Goal: Check status: Check status

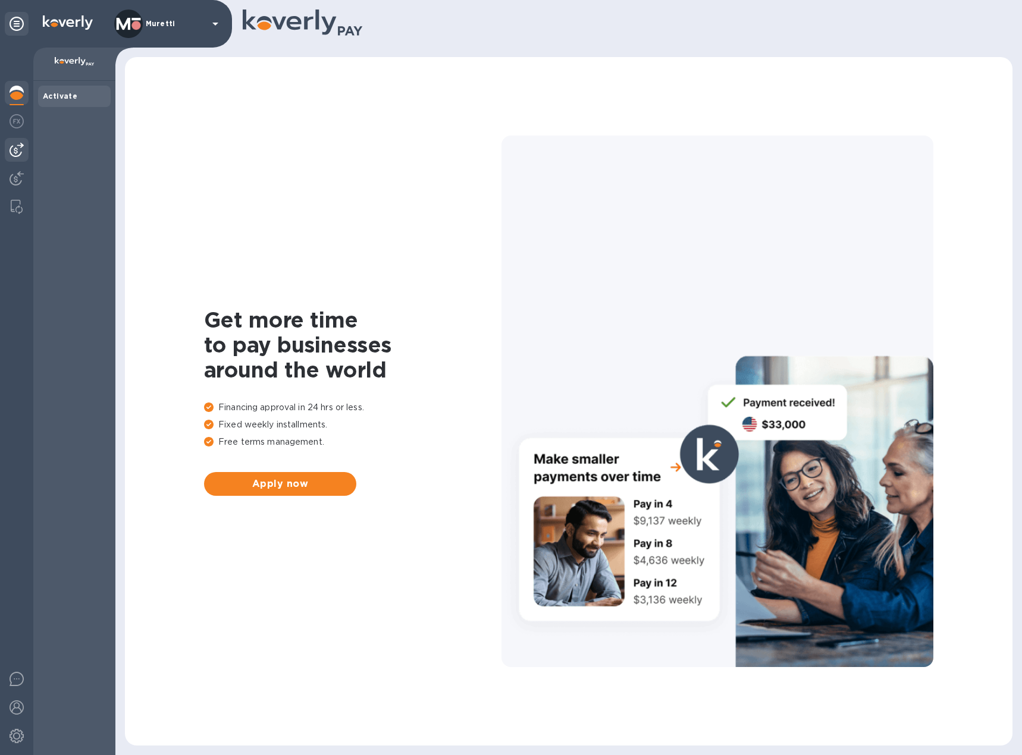
click at [20, 149] on img at bounding box center [17, 150] width 14 height 14
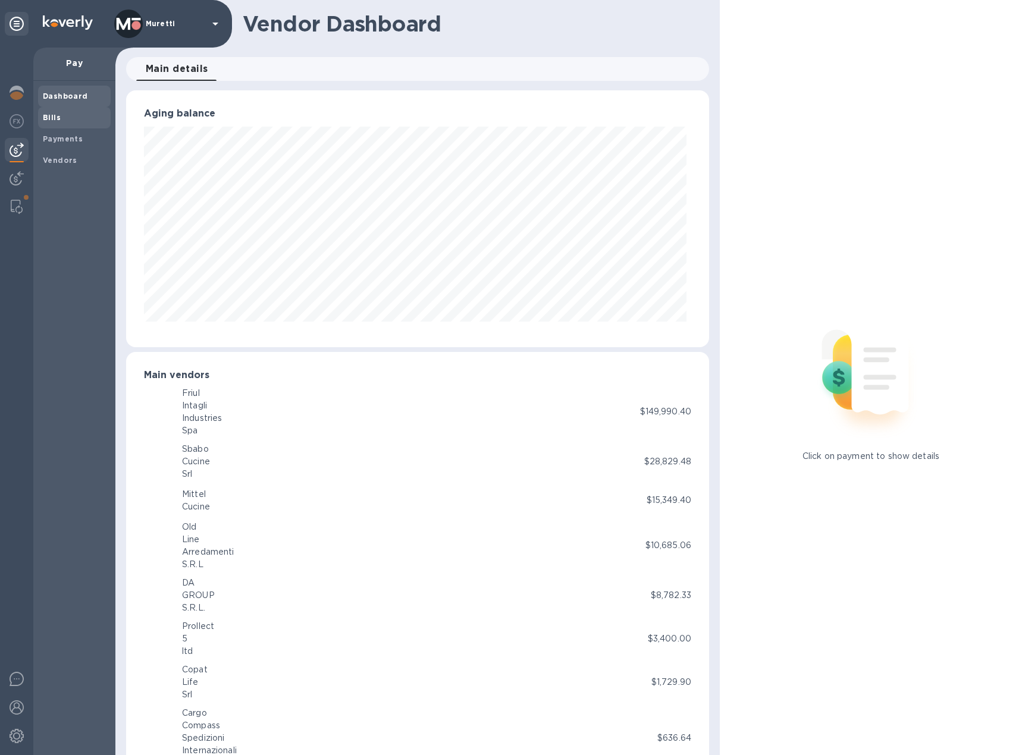
scroll to position [257, 578]
click at [57, 142] on b "Payments" at bounding box center [63, 138] width 40 height 9
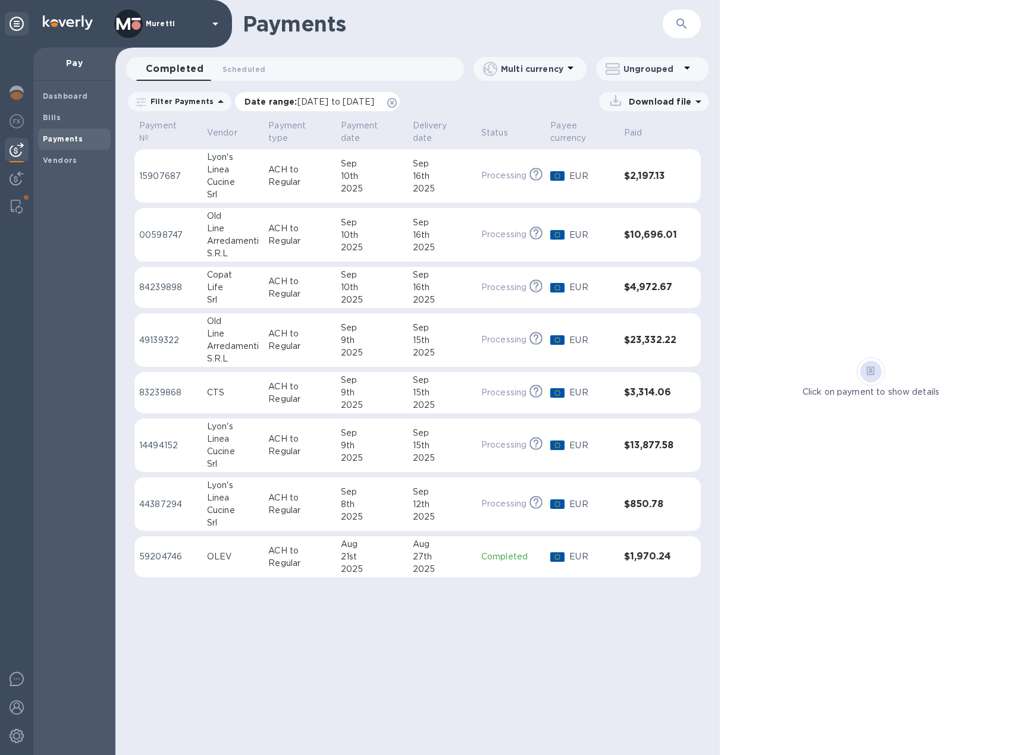
click at [397, 103] on icon at bounding box center [392, 103] width 10 height 10
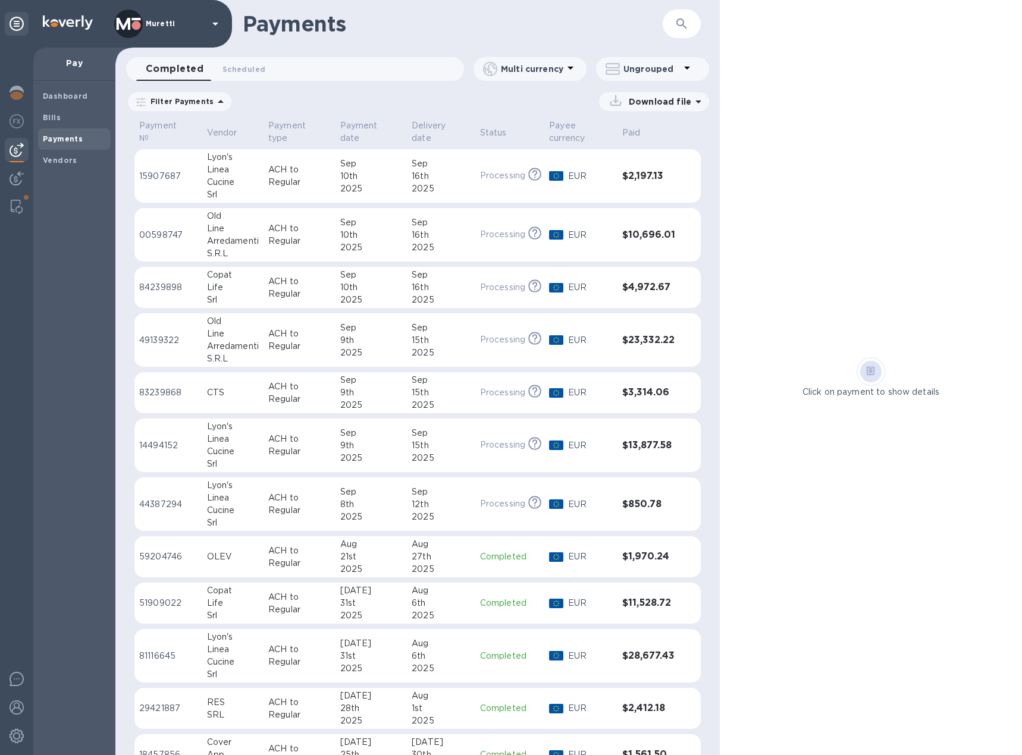
click at [224, 224] on div "Line" at bounding box center [233, 228] width 52 height 12
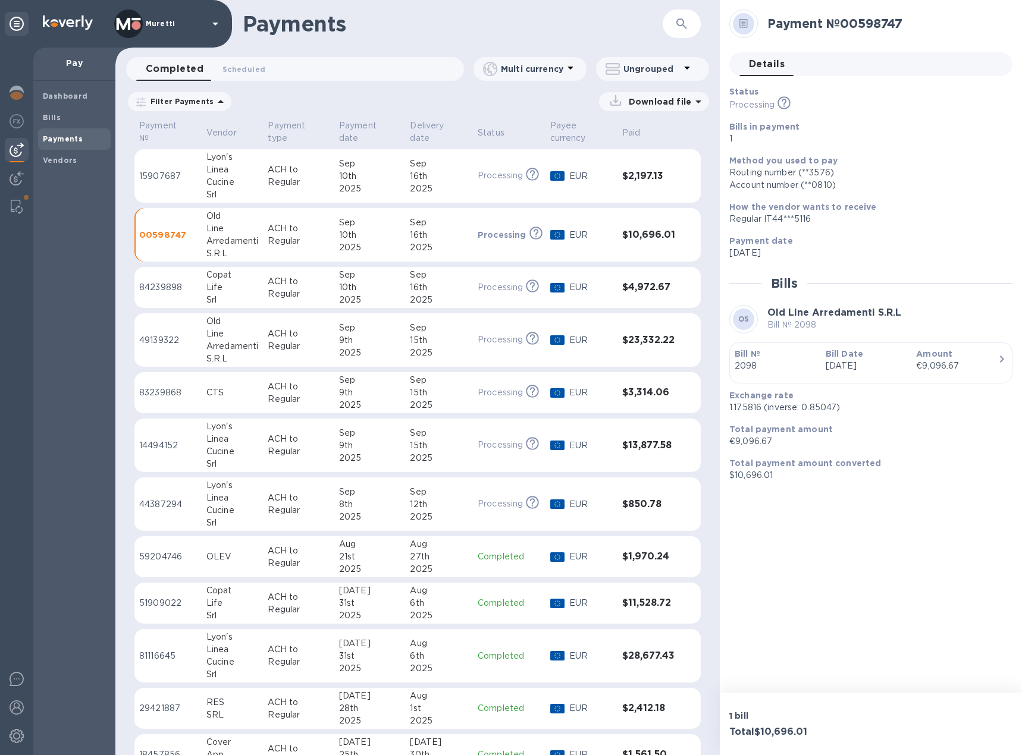
click at [257, 342] on div "Arredamenti" at bounding box center [232, 346] width 52 height 12
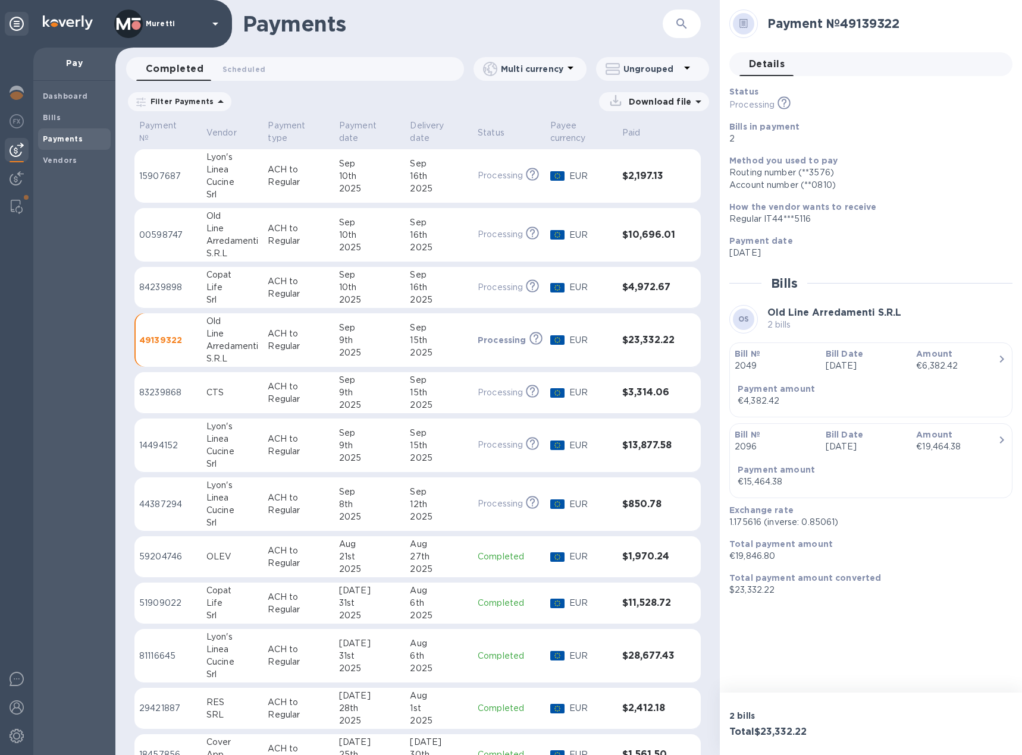
click at [230, 247] on div "S.R.L" at bounding box center [232, 253] width 52 height 12
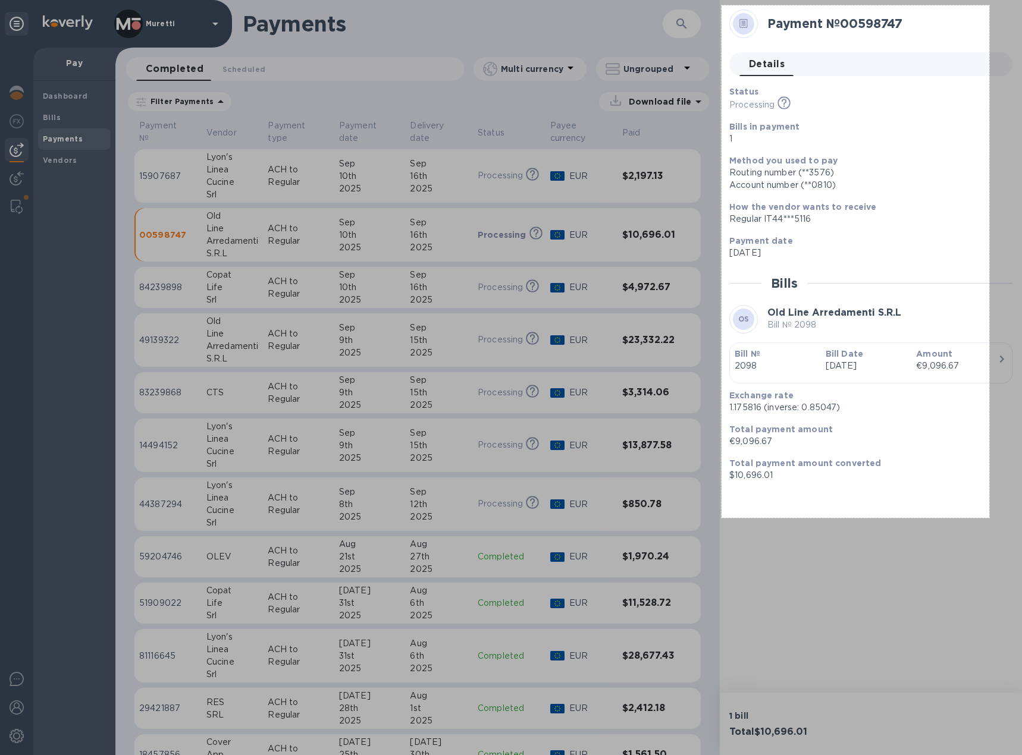
drag, startPoint x: 722, startPoint y: 5, endPoint x: 989, endPoint y: 518, distance: 578.5
click at [989, 518] on div "450 X 862" at bounding box center [511, 377] width 1022 height 755
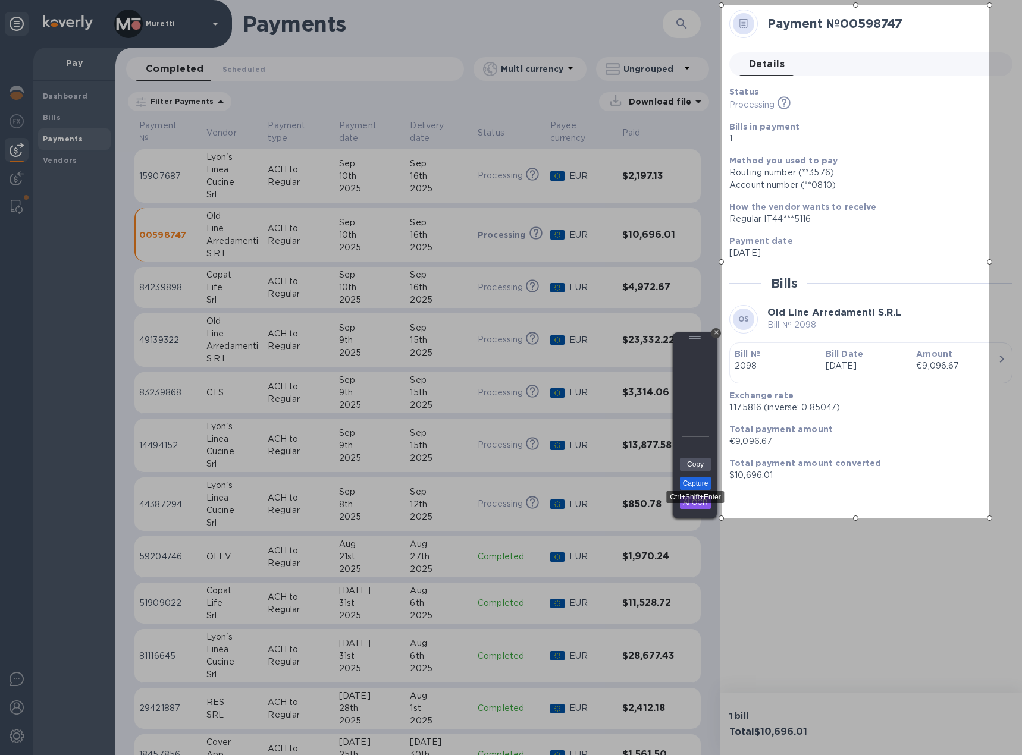
click at [700, 481] on link "Capture" at bounding box center [695, 483] width 31 height 13
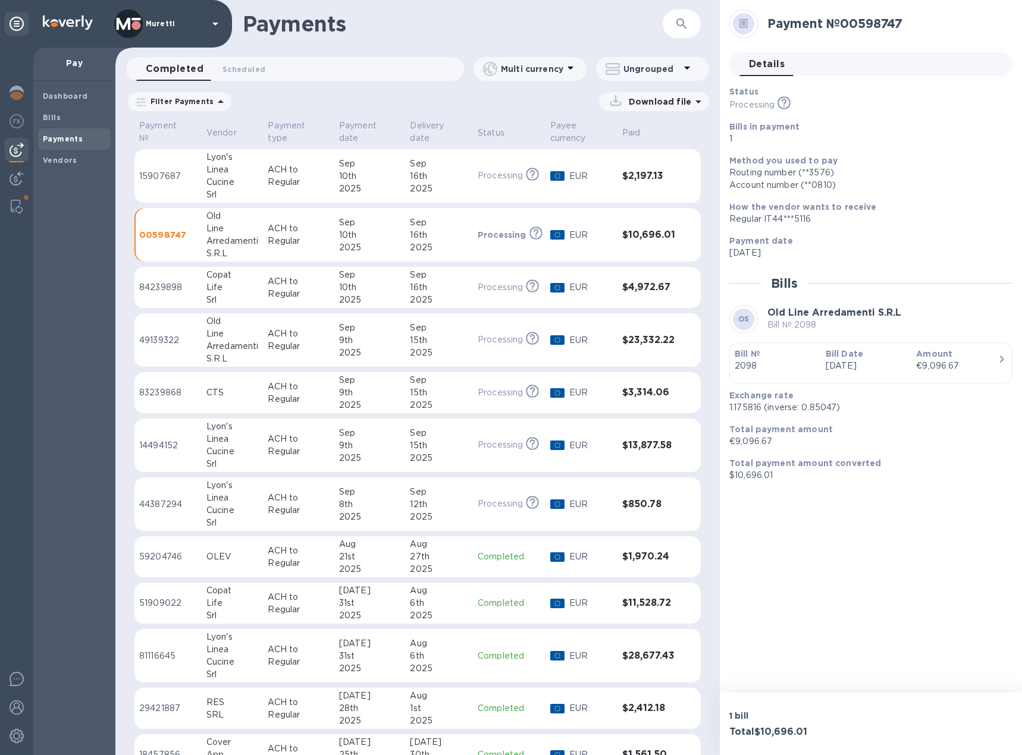
click at [260, 346] on td "Old Line Arredamenti S.R.L" at bounding box center [232, 341] width 61 height 54
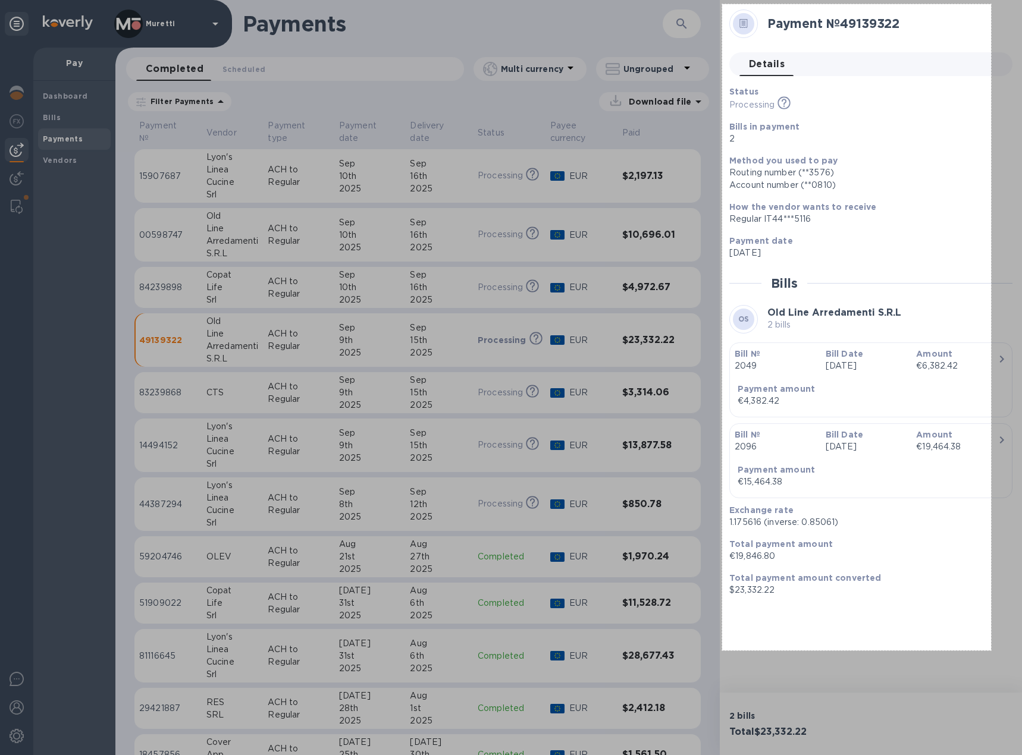
drag, startPoint x: 722, startPoint y: 4, endPoint x: 991, endPoint y: 651, distance: 700.3
click at [991, 651] on div "452 X 1087" at bounding box center [511, 377] width 1022 height 755
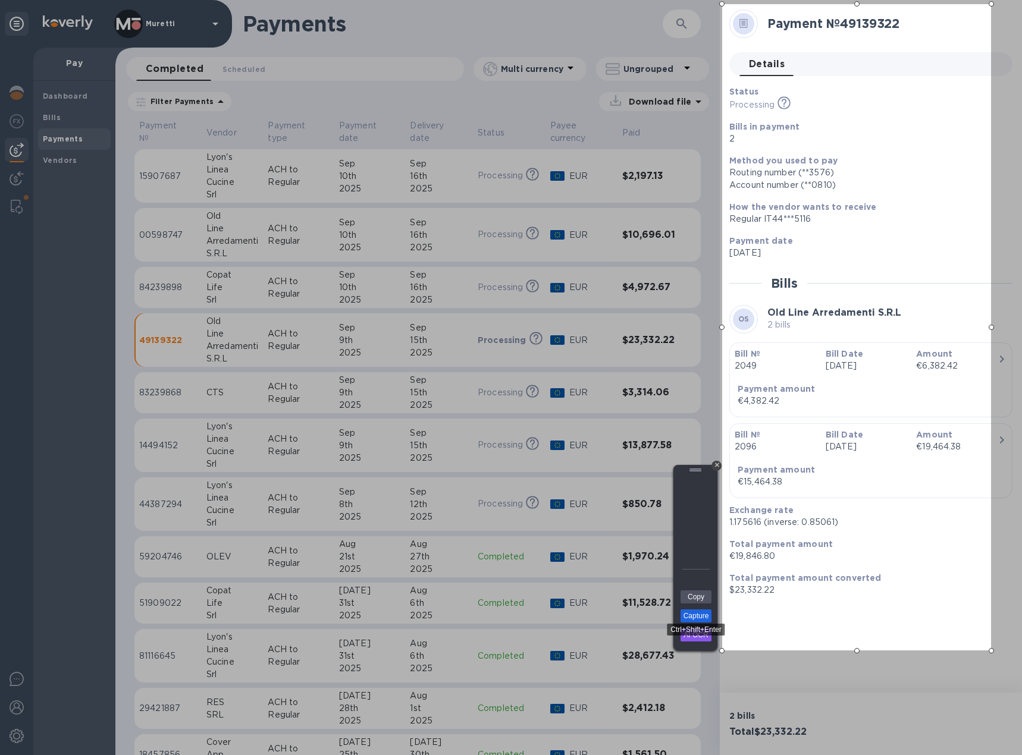
click at [697, 618] on link "Capture" at bounding box center [696, 616] width 31 height 13
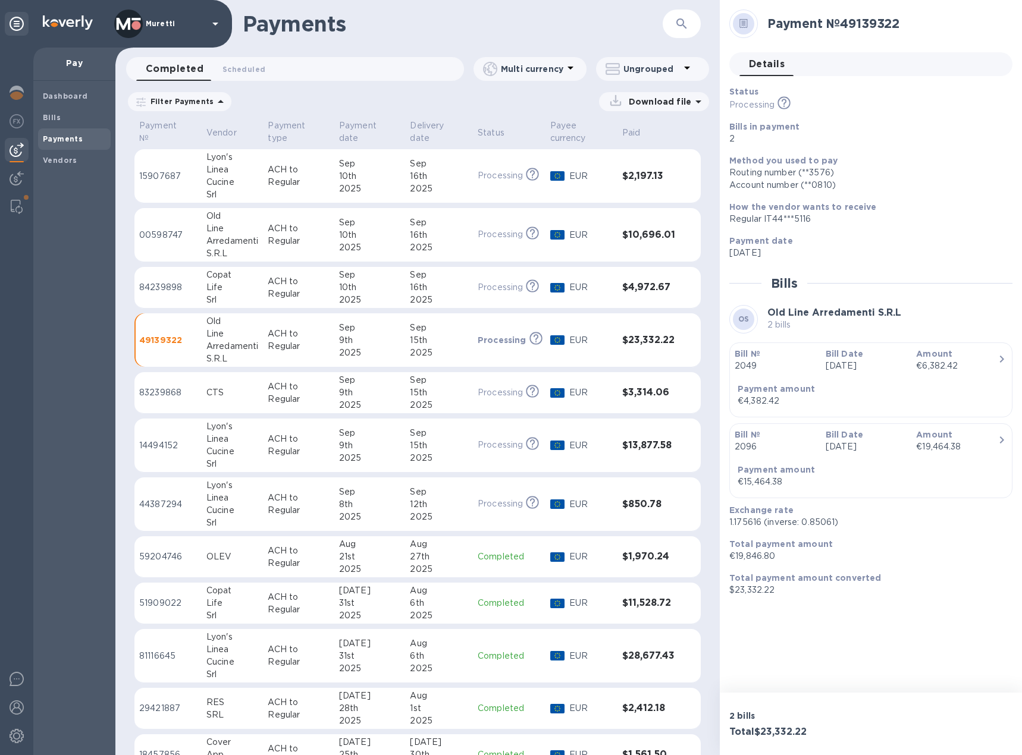
click at [247, 503] on div "Linea" at bounding box center [232, 498] width 52 height 12
